Goal: Task Accomplishment & Management: Manage account settings

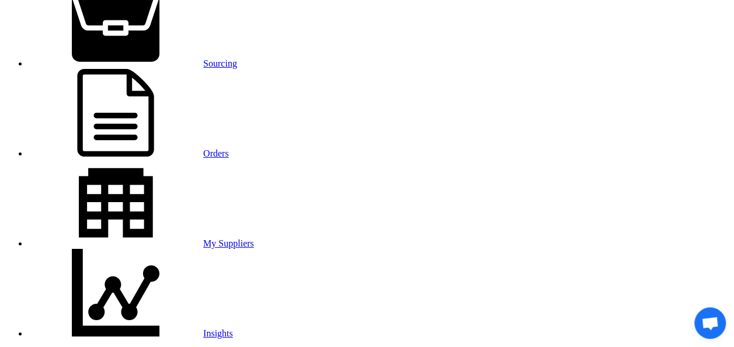
scroll to position [109, 0]
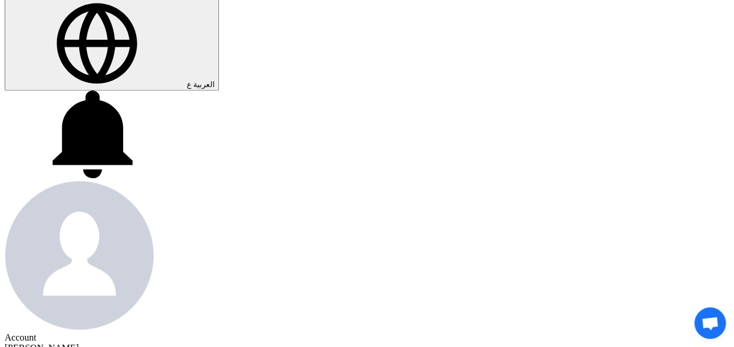
scroll to position [460, 0]
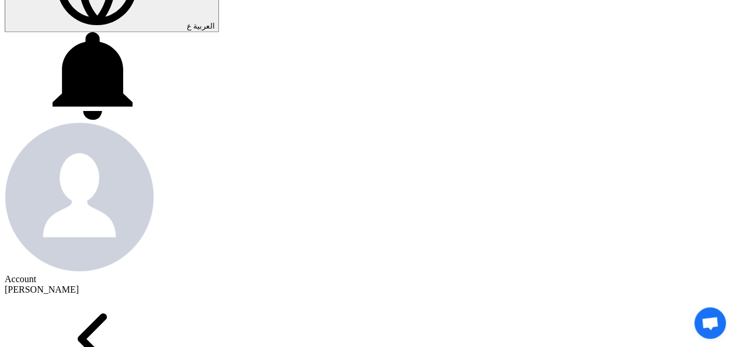
drag, startPoint x: 165, startPoint y: 291, endPoint x: 251, endPoint y: 281, distance: 86.3
drag, startPoint x: 251, startPoint y: 281, endPoint x: 223, endPoint y: 293, distance: 30.4
drag, startPoint x: 165, startPoint y: 291, endPoint x: 262, endPoint y: 286, distance: 96.5
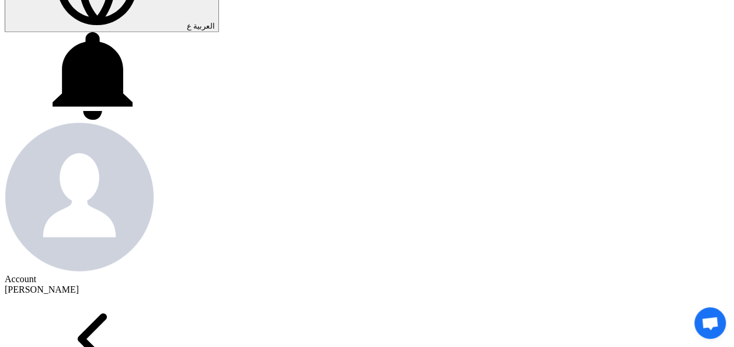
drag, startPoint x: 262, startPoint y: 286, endPoint x: 231, endPoint y: 300, distance: 34.0
drag, startPoint x: 218, startPoint y: 293, endPoint x: 252, endPoint y: 277, distance: 37.6
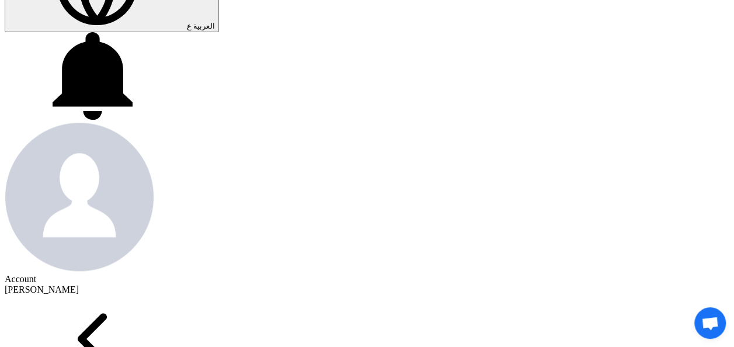
drag, startPoint x: 252, startPoint y: 277, endPoint x: 251, endPoint y: 291, distance: 14.1
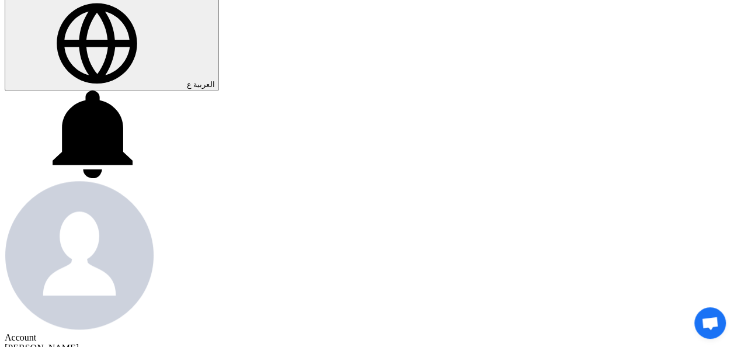
scroll to position [109, 0]
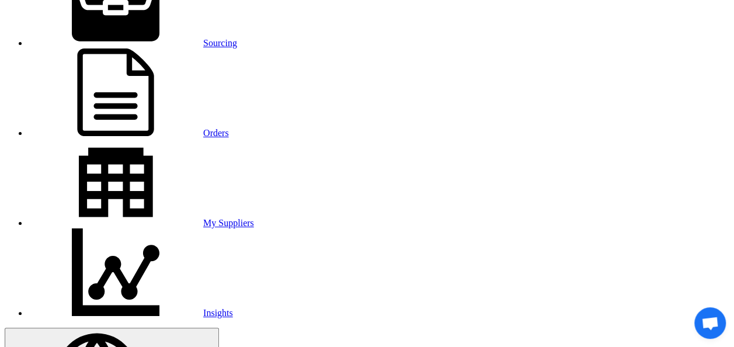
scroll to position [0, 0]
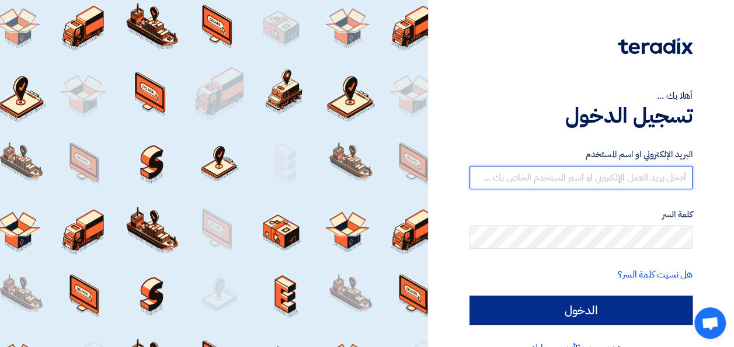
type input "[EMAIL_ADDRESS][DOMAIN_NAME]"
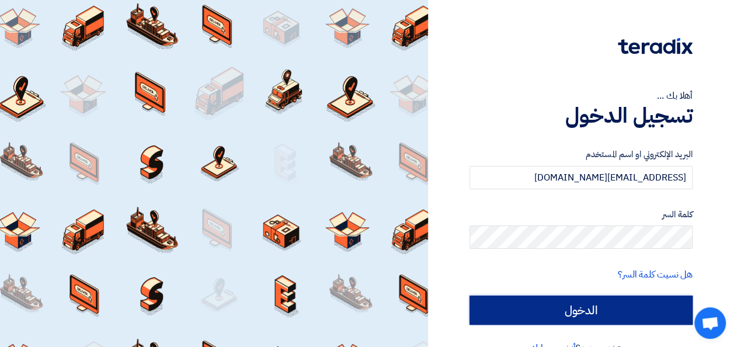
click at [586, 307] on input "الدخول" at bounding box center [580, 309] width 223 height 29
type input "Sign in"
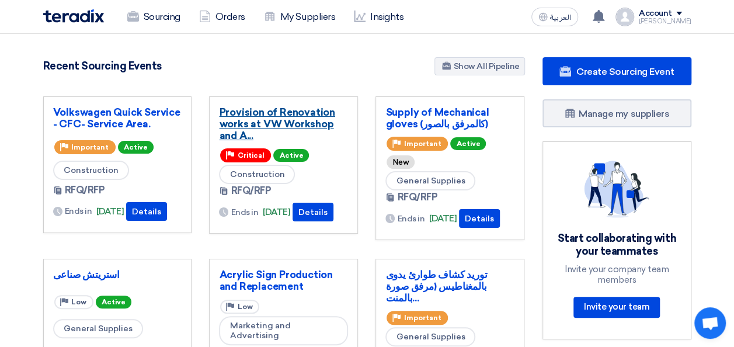
click at [271, 127] on link "Provision of Renovation works at VW Workshop and A..." at bounding box center [283, 123] width 129 height 35
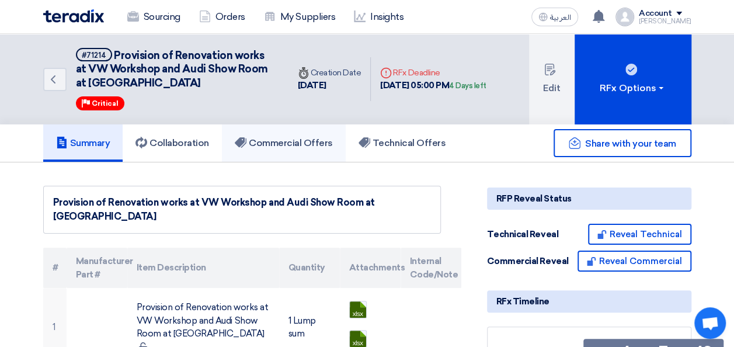
click at [310, 142] on h5 "Commercial Offers" at bounding box center [284, 143] width 98 height 12
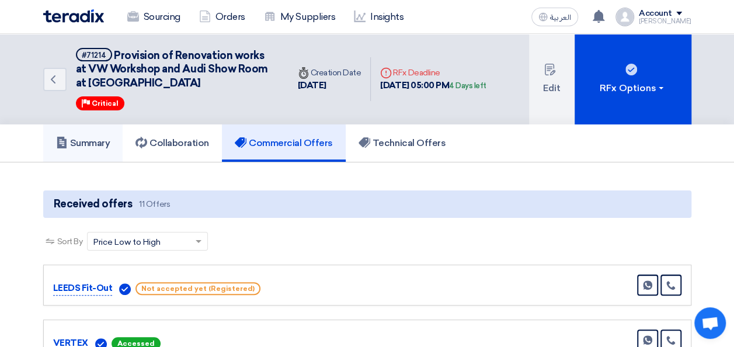
click at [93, 145] on h5 "Summary" at bounding box center [83, 143] width 54 height 12
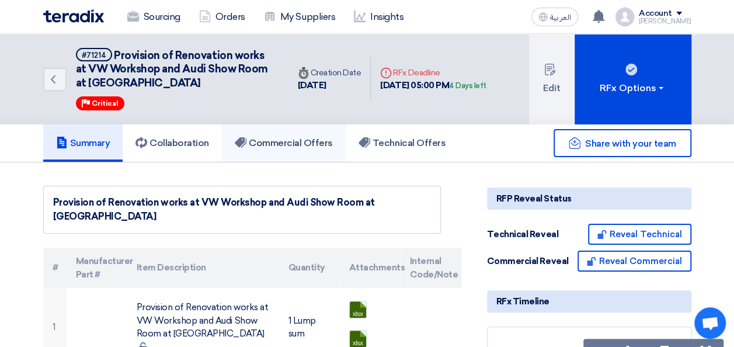
click at [311, 138] on h5 "Commercial Offers" at bounding box center [284, 143] width 98 height 12
